Goal: Find specific page/section: Find specific page/section

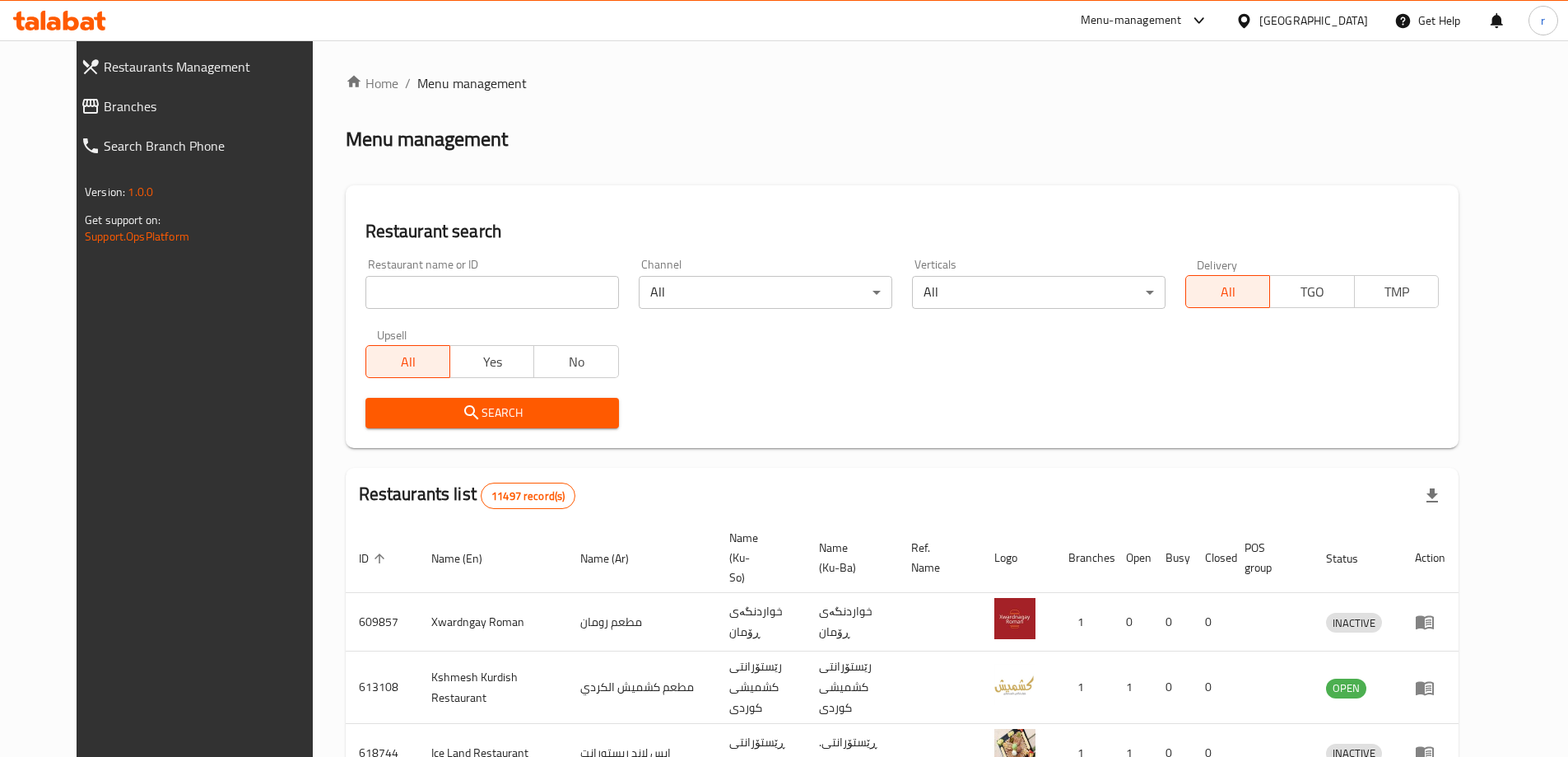
click at [525, 291] on input "search" at bounding box center [492, 292] width 254 height 33
paste input "[PERSON_NAME]"
type input "[PERSON_NAME]"
click at [414, 403] on span "Search" at bounding box center [492, 413] width 227 height 21
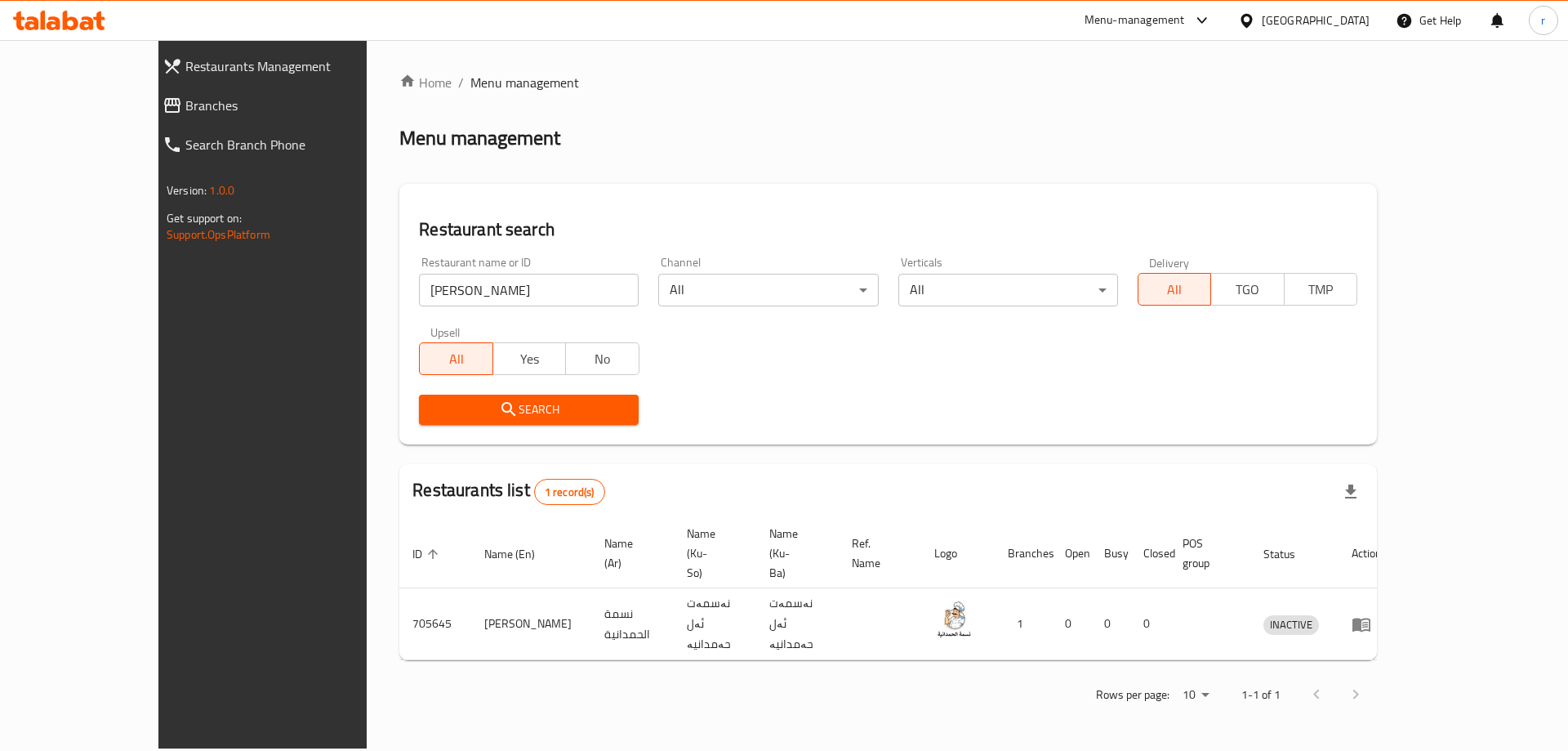
click at [619, 384] on div "Search" at bounding box center [888, 409] width 958 height 50
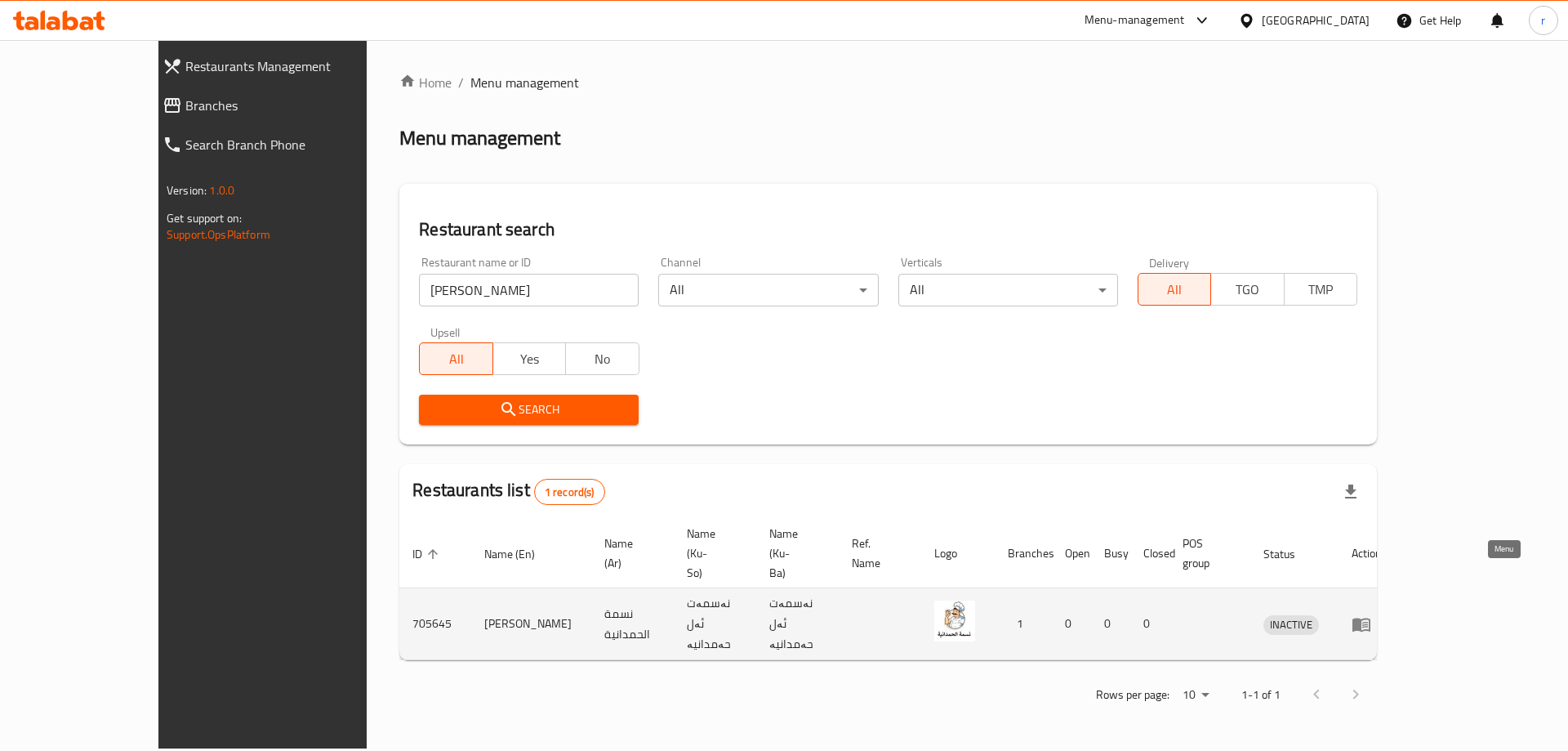
click at [1371, 614] on icon "enhanced table" at bounding box center [1361, 623] width 20 height 20
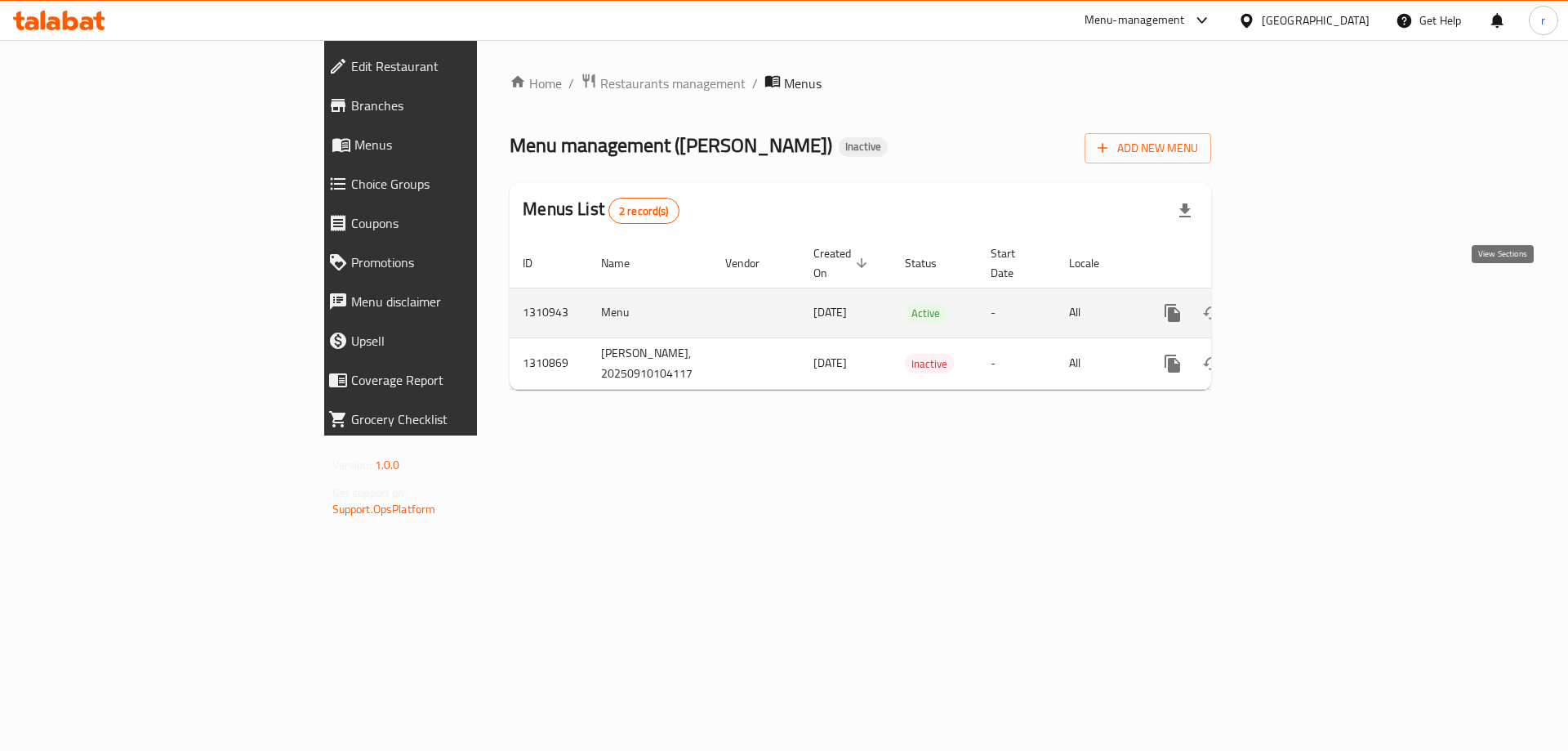
click at [1300, 303] on icon "enhanced table" at bounding box center [1290, 312] width 20 height 20
